Goal: Navigation & Orientation: Find specific page/section

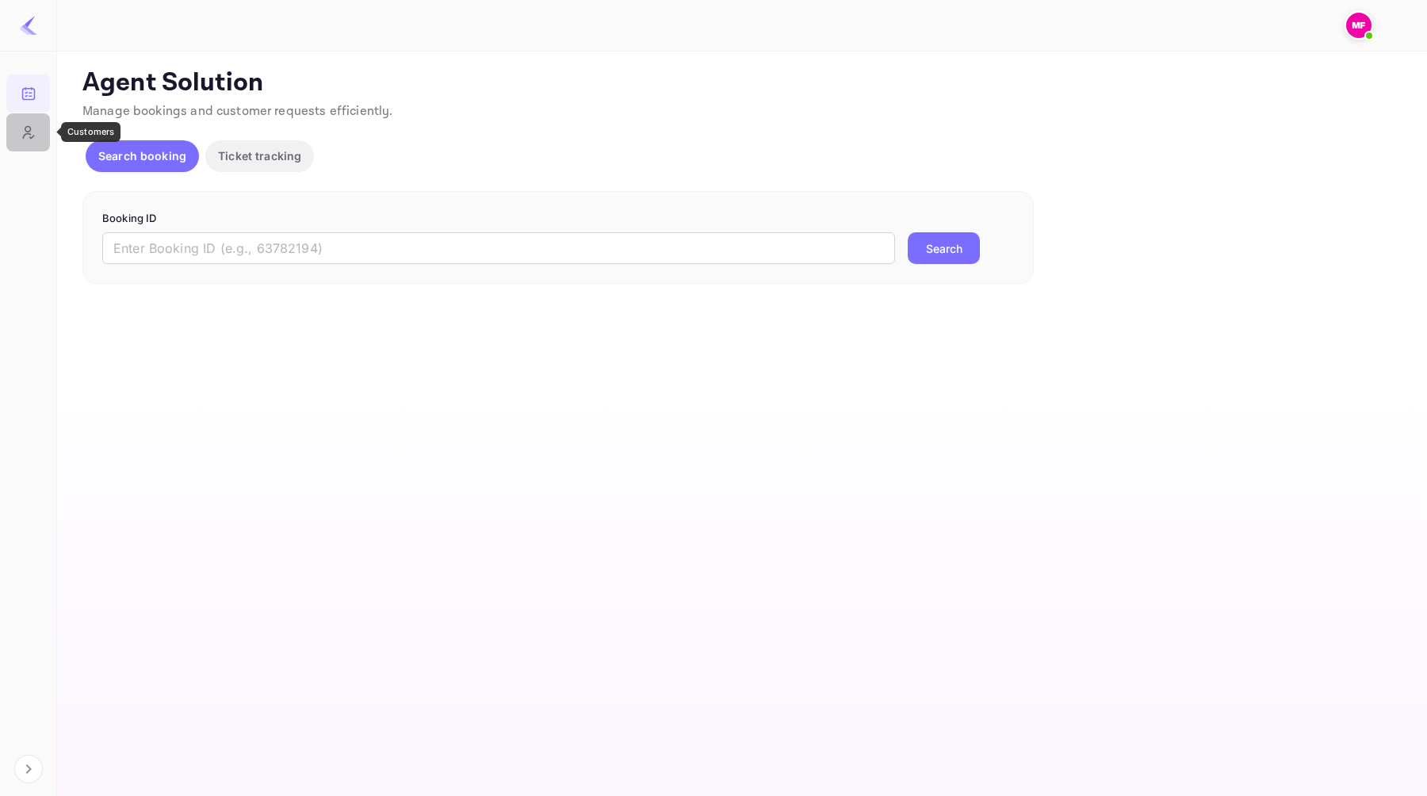
click at [23, 129] on icon "Customers" at bounding box center [29, 132] width 16 height 16
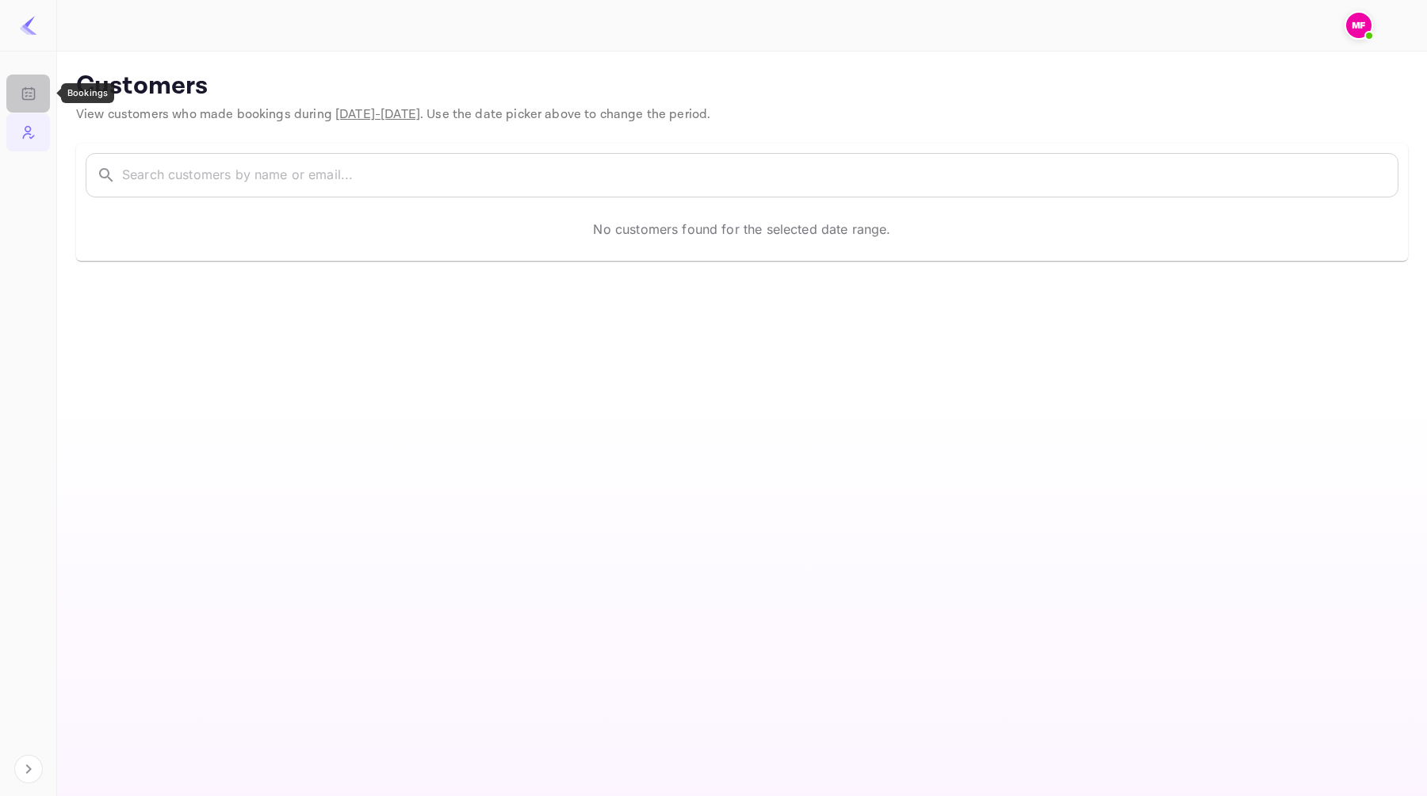
click at [26, 90] on icon "Bookings" at bounding box center [29, 94] width 16 height 16
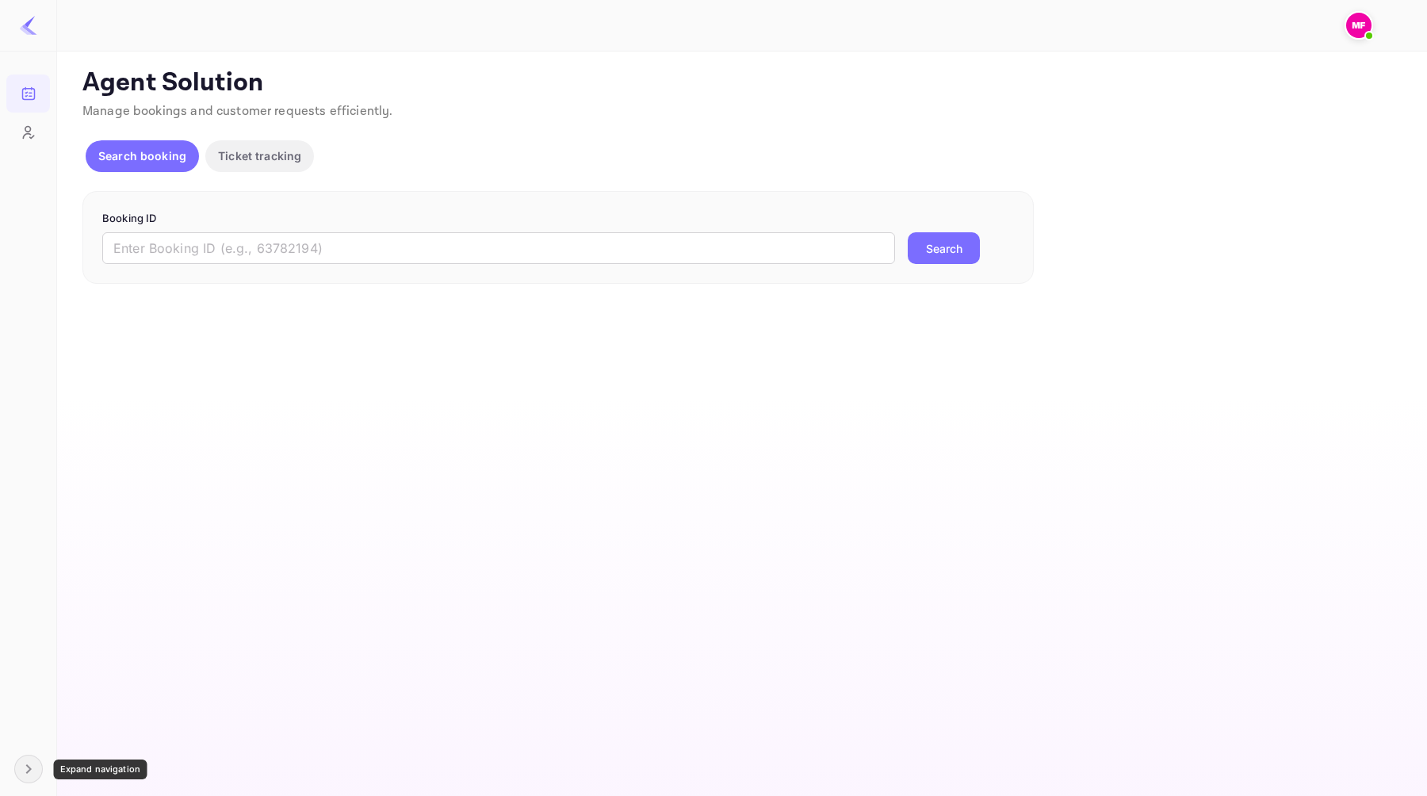
click at [25, 766] on icon "Expand navigation" at bounding box center [28, 768] width 19 height 19
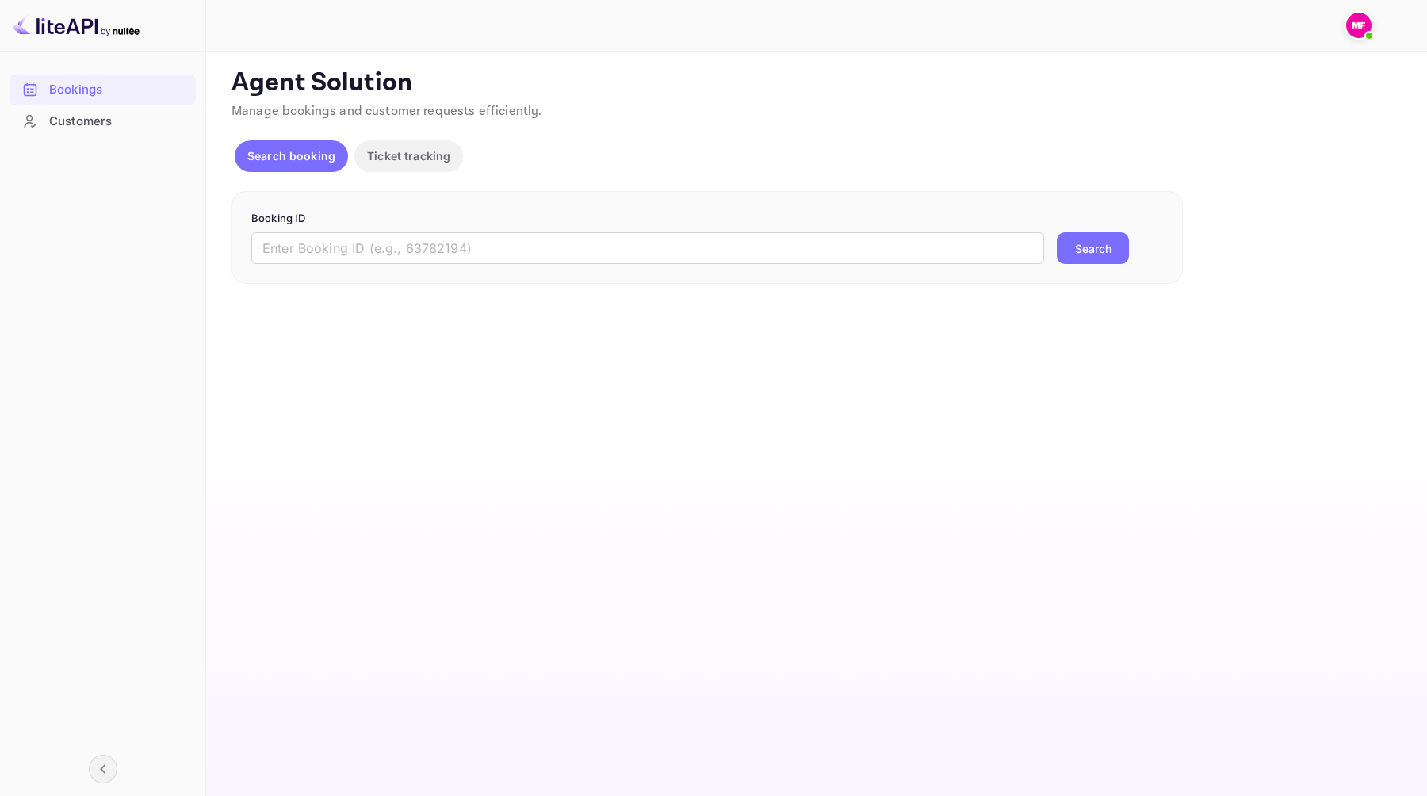
click at [1375, 22] on div at bounding box center [1361, 25] width 35 height 29
click at [1366, 22] on img at bounding box center [1358, 25] width 25 height 25
click at [128, 126] on div at bounding box center [713, 398] width 1427 height 796
click at [117, 120] on div "Customers" at bounding box center [118, 122] width 139 height 18
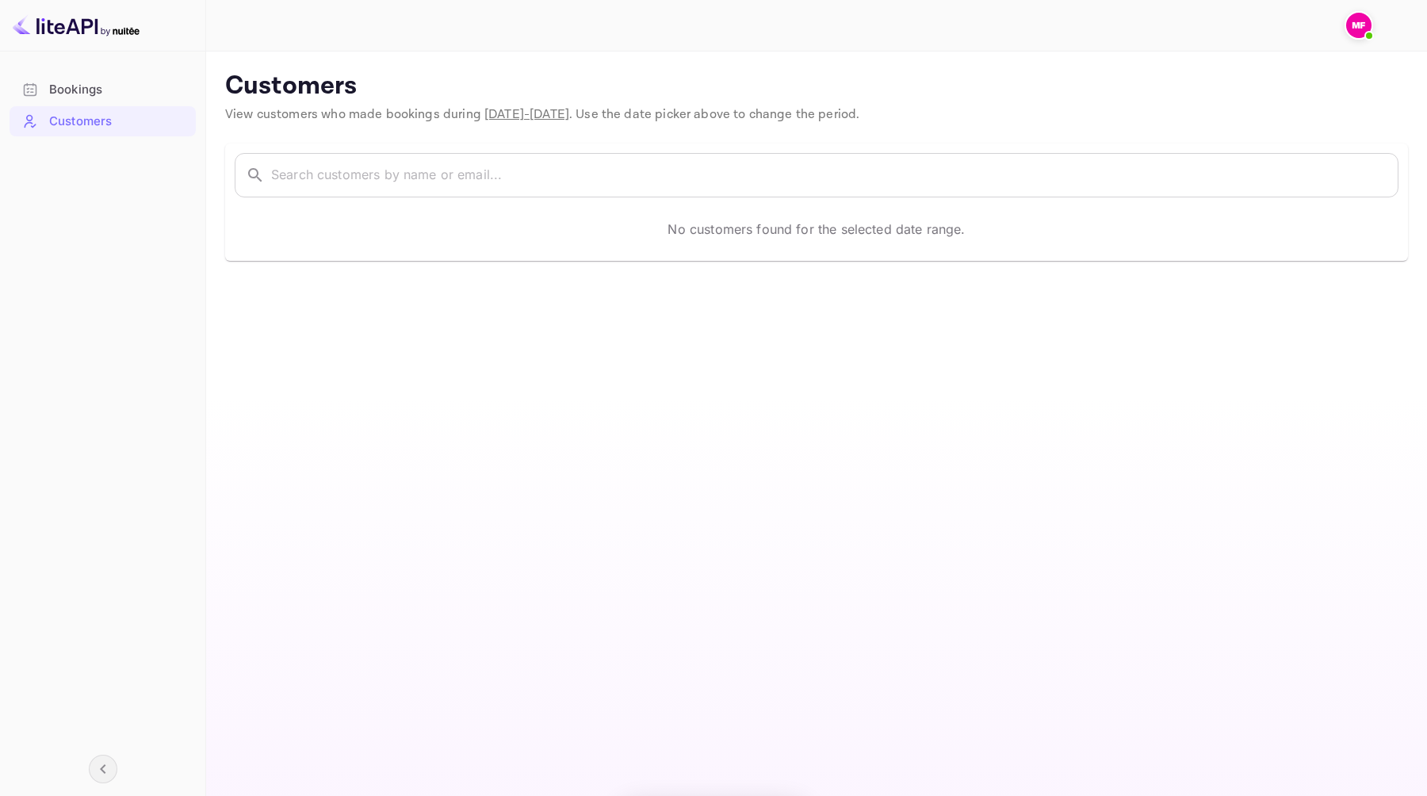
click at [117, 88] on div "Bookings" at bounding box center [118, 90] width 139 height 18
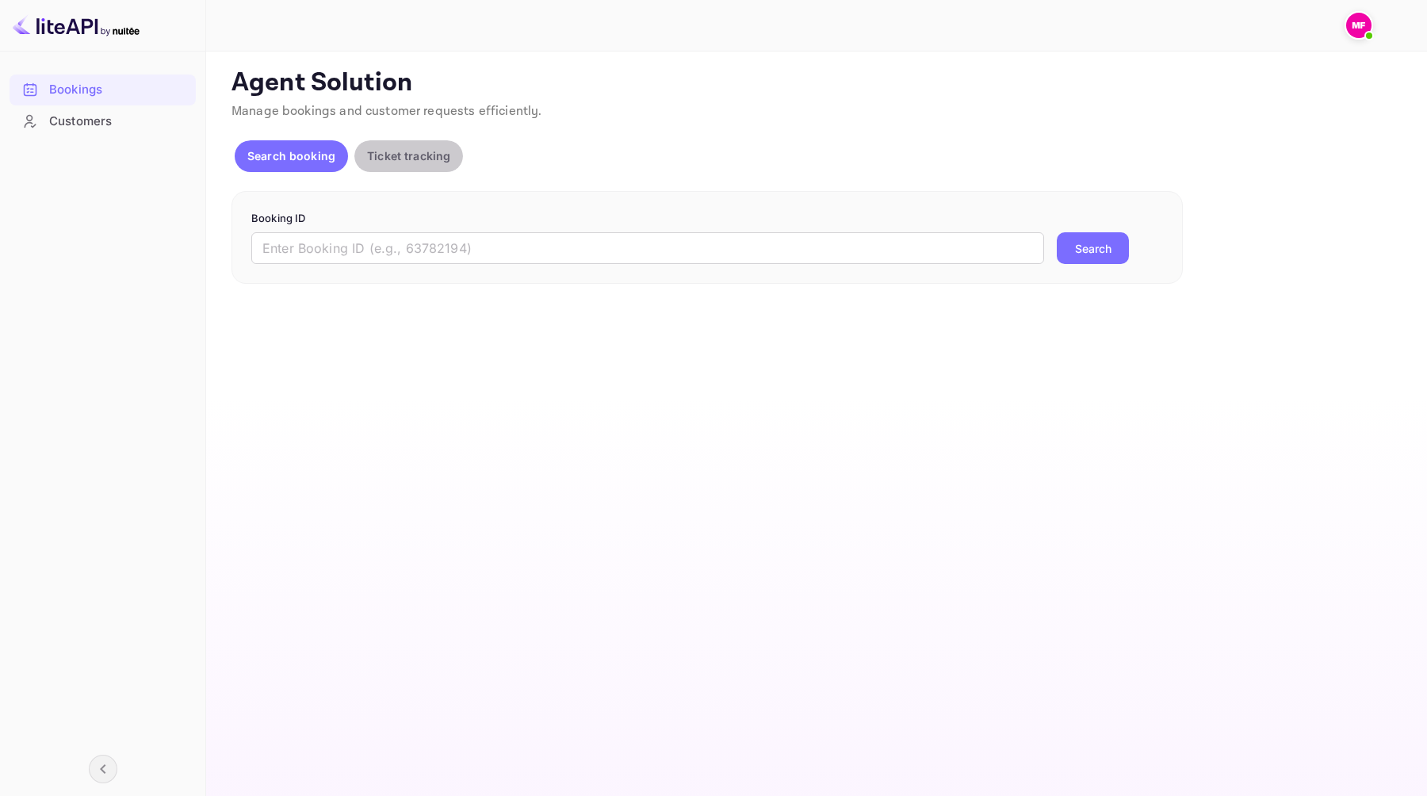
click at [413, 148] on p "Ticket tracking" at bounding box center [408, 155] width 83 height 17
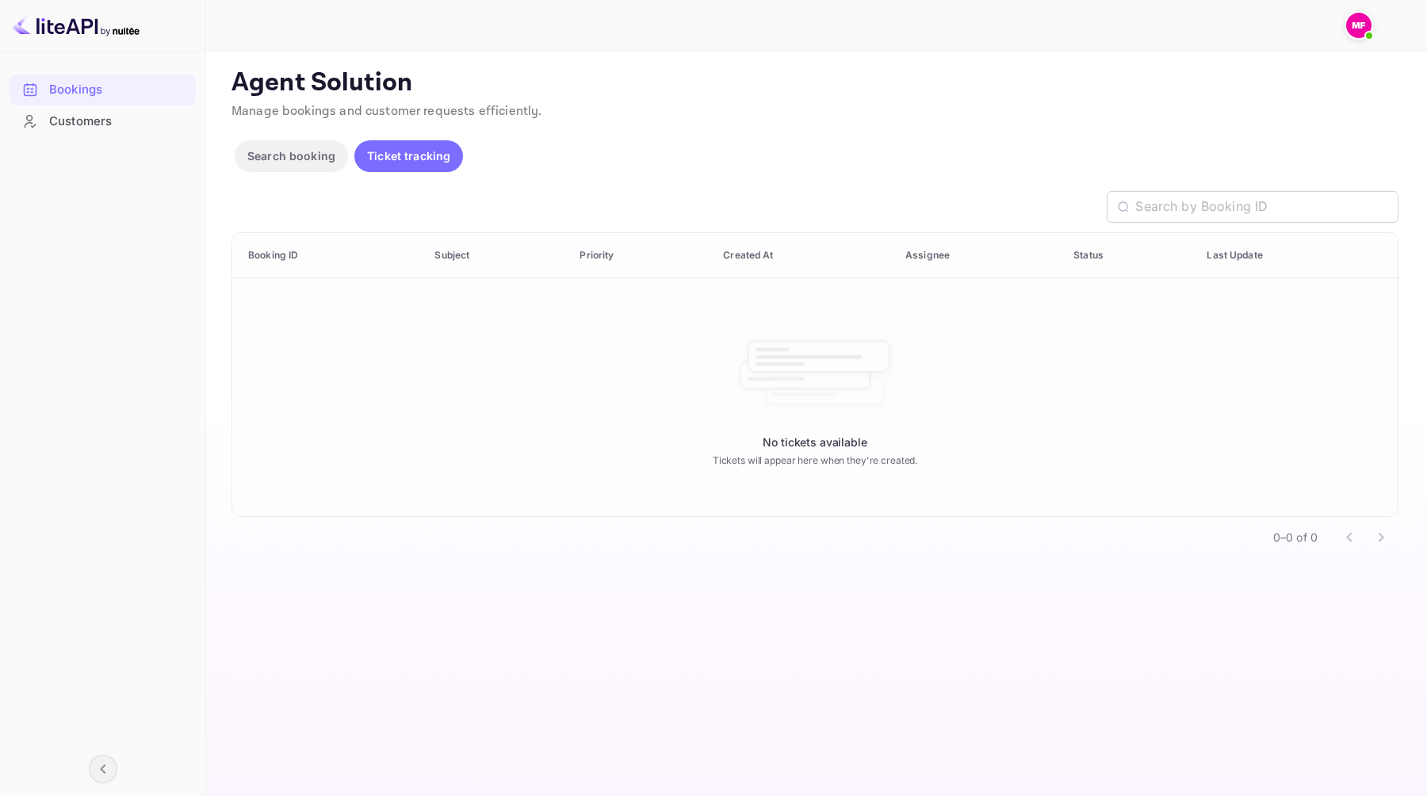
click at [117, 100] on div "Bookings" at bounding box center [103, 90] width 186 height 31
click at [116, 115] on div "Customers" at bounding box center [118, 122] width 139 height 18
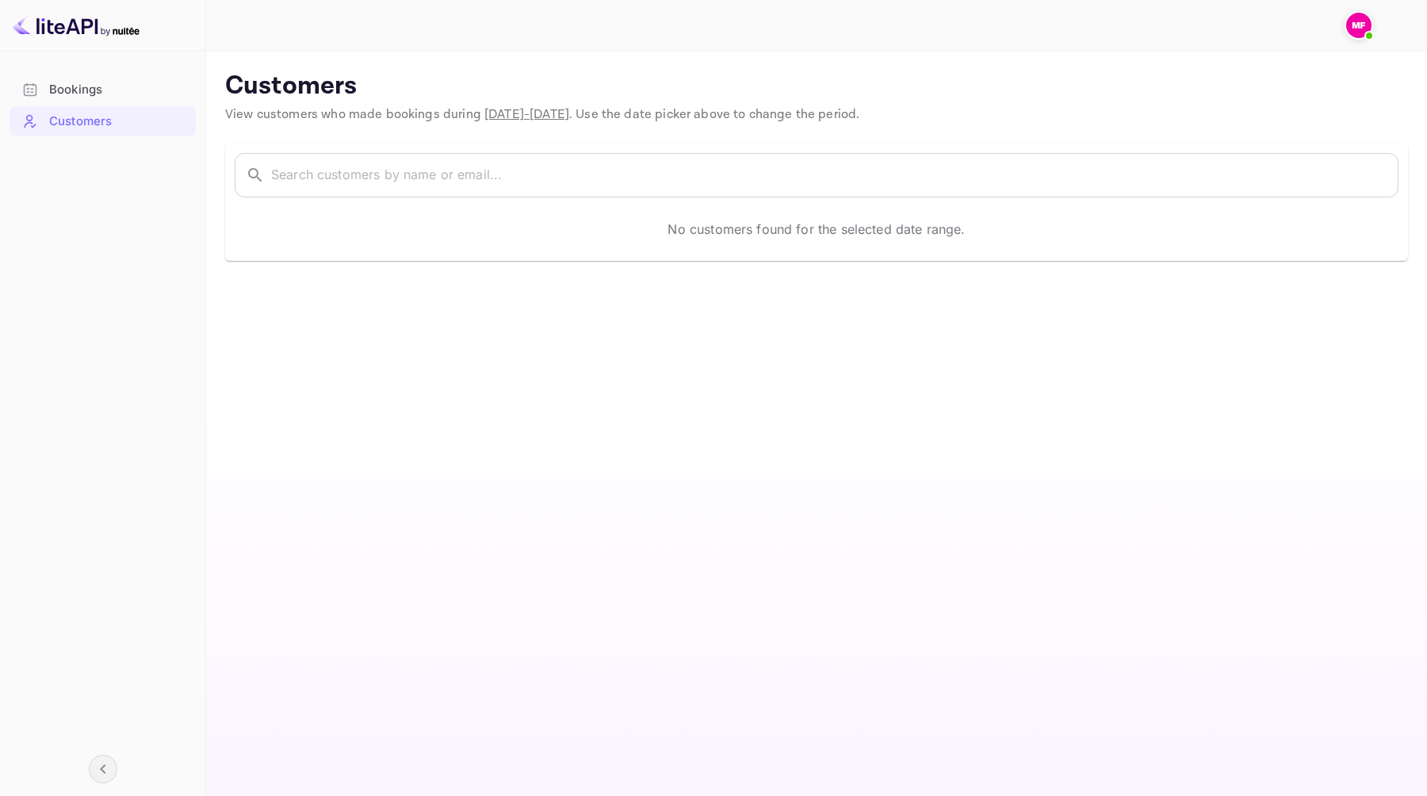
click at [103, 769] on icon "Collapse navigation" at bounding box center [103, 768] width 19 height 19
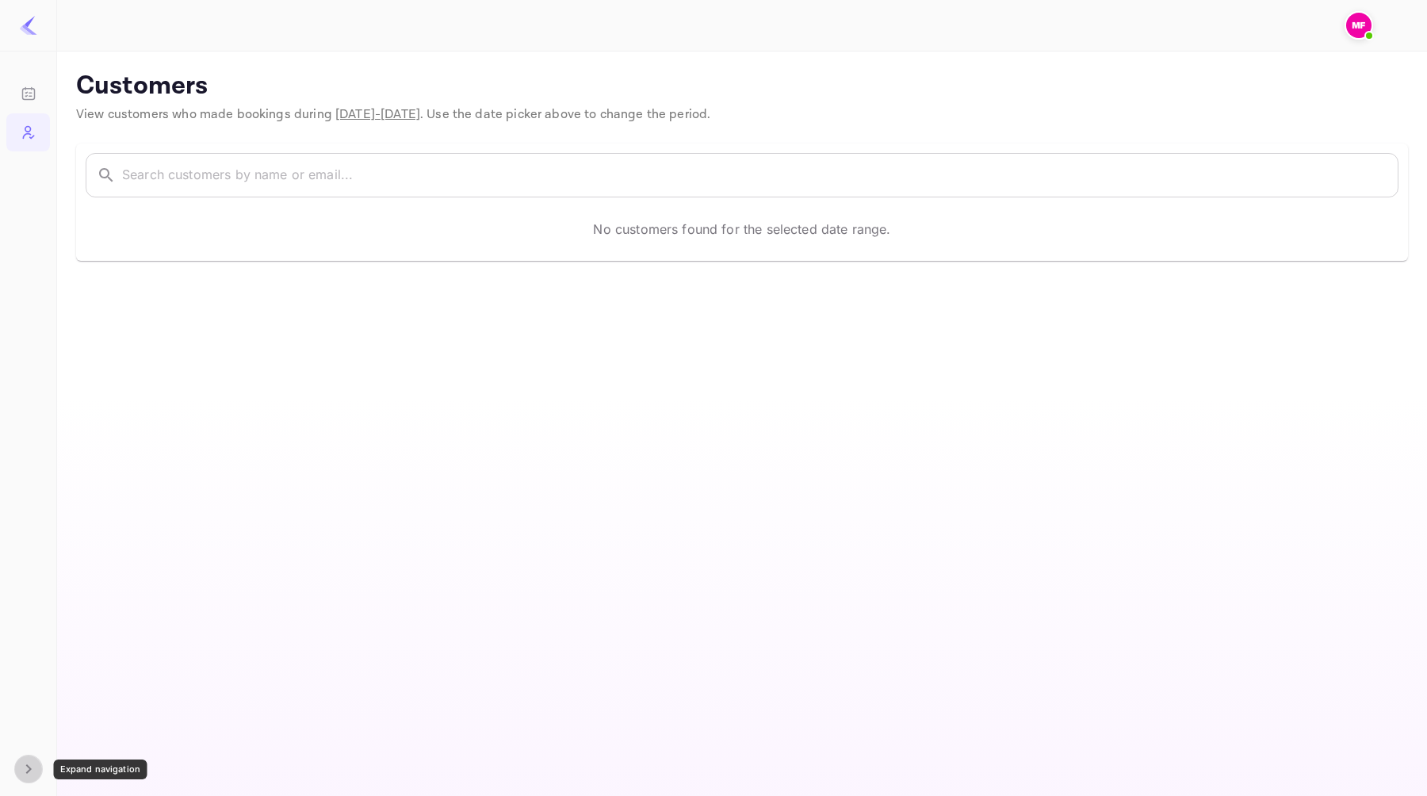
click at [25, 777] on icon "Expand navigation" at bounding box center [28, 768] width 19 height 19
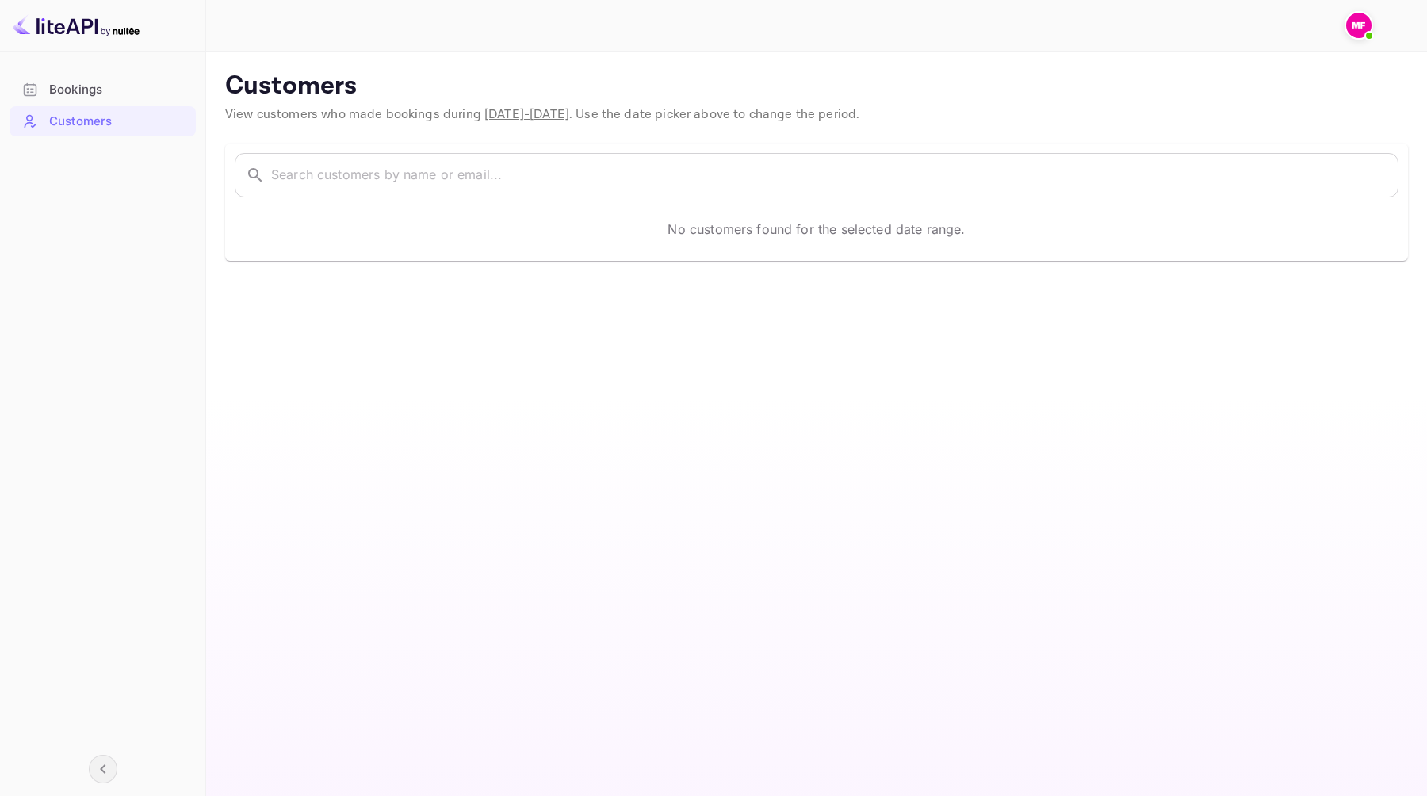
click at [1355, 29] on img at bounding box center [1358, 25] width 25 height 25
click at [466, 269] on div at bounding box center [713, 398] width 1427 height 796
click at [71, 95] on div "Bookings" at bounding box center [118, 90] width 139 height 18
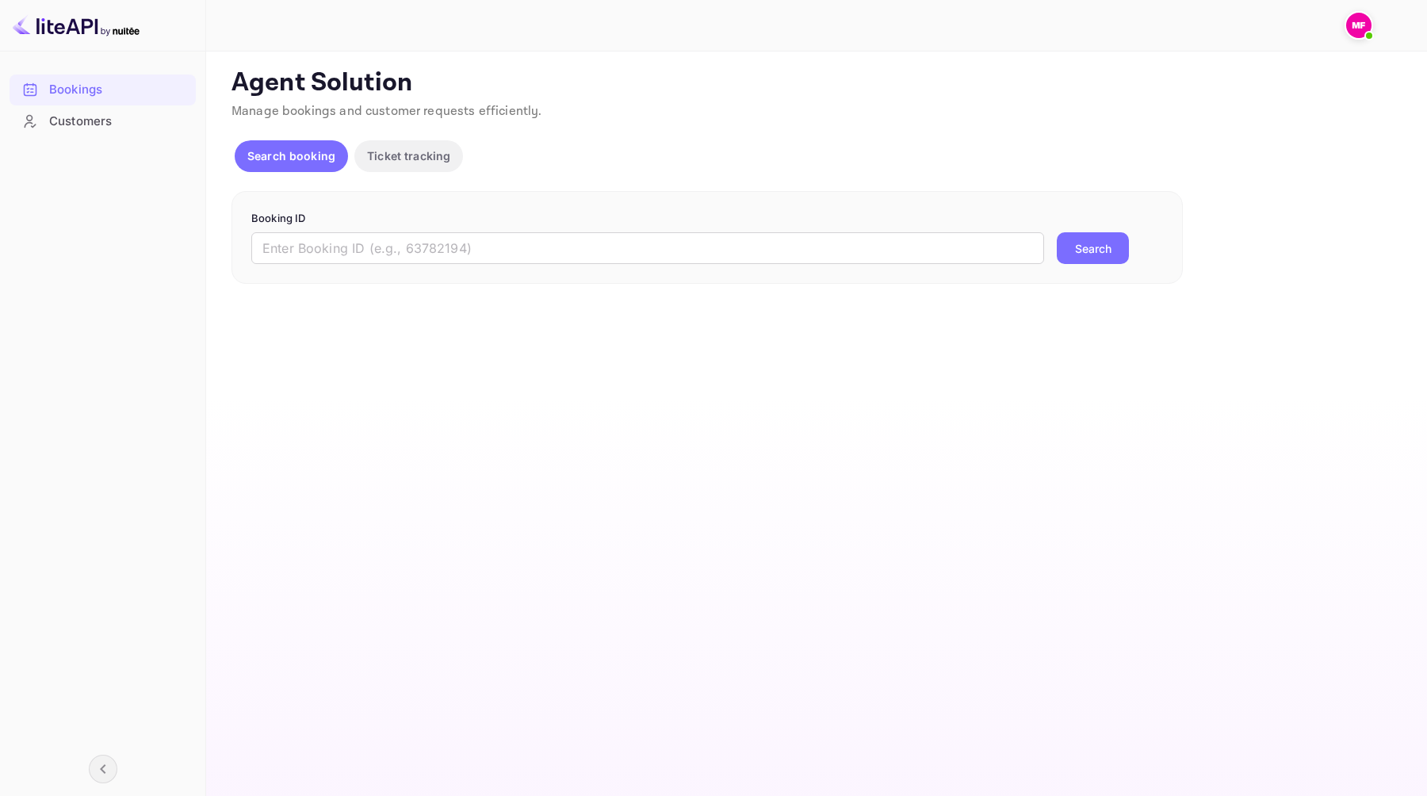
click at [86, 37] on img at bounding box center [76, 25] width 127 height 25
click at [86, 30] on img at bounding box center [76, 25] width 127 height 25
